Goal: Task Accomplishment & Management: Use online tool/utility

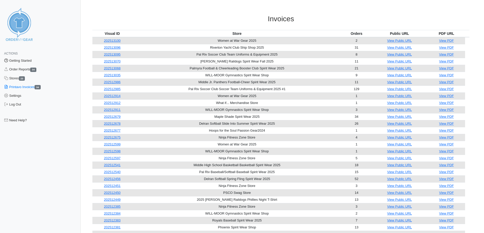
click at [24, 61] on link "Getting Started" at bounding box center [40, 60] width 81 height 9
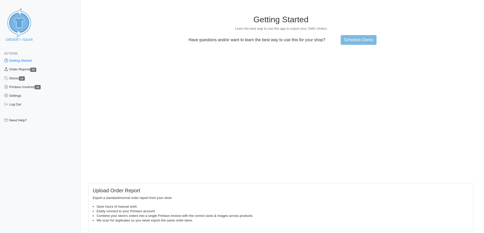
click at [28, 70] on link "Order Reports 34" at bounding box center [40, 69] width 81 height 9
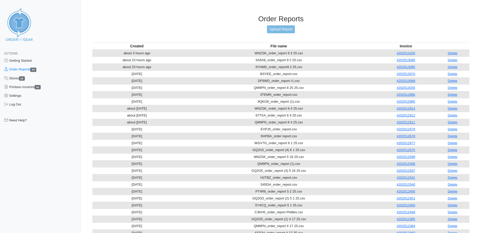
click at [72, 175] on div "Actions Getting Started Order Reports 34 Stores 23 Printavo Invoices 34 Setting…" at bounding box center [40, 154] width 81 height 221
click at [285, 27] on link "Upload Report" at bounding box center [281, 29] width 28 height 8
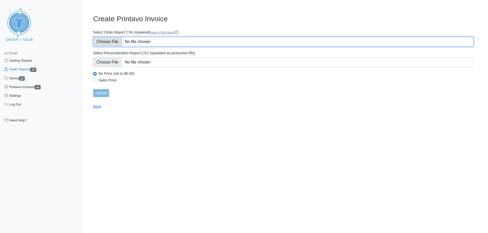
click at [115, 41] on input "Select Order Report CSV (required) How to find report" at bounding box center [283, 42] width 380 height 10
type input "C:\fakepath\GQ2G5_order_report 9 3 25.csv"
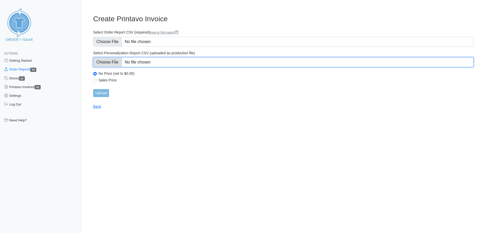
click at [115, 61] on input "Select Personalization Report CSV (uploaded as production file)" at bounding box center [283, 62] width 380 height 10
type input "C:\fakepath\GQ2G5_personalization_report (2) 5 16 25.csv"
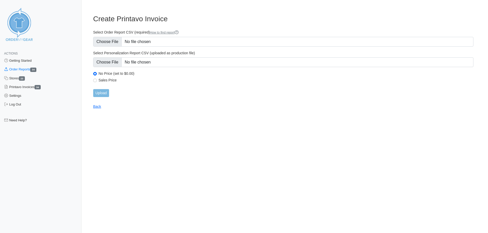
click at [103, 79] on label "Sales Price" at bounding box center [286, 80] width 375 height 5
click at [97, 79] on input "Sales Price" at bounding box center [95, 81] width 4 height 4
radio input "true"
click at [105, 92] on input "Upload" at bounding box center [101, 93] width 16 height 8
